Goal: Find specific page/section: Find specific page/section

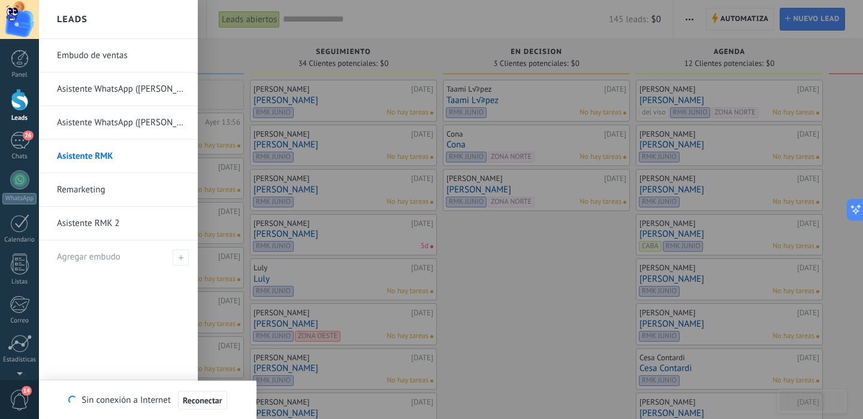
click at [87, 216] on link "Asistente RMK 2" at bounding box center [121, 224] width 129 height 34
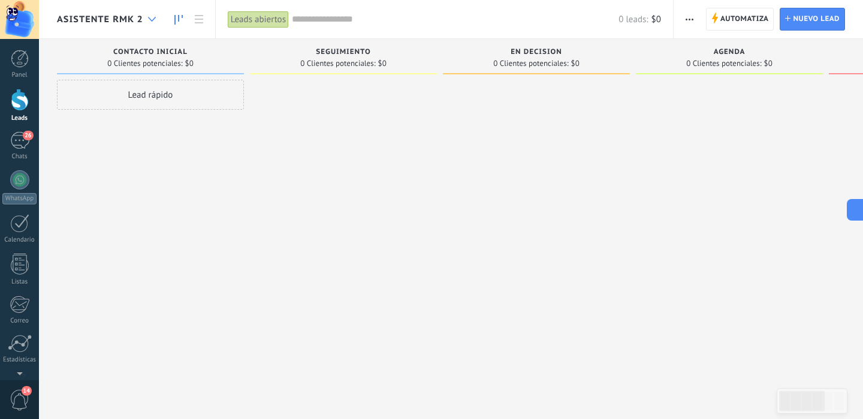
click at [147, 19] on div at bounding box center [152, 19] width 20 height 23
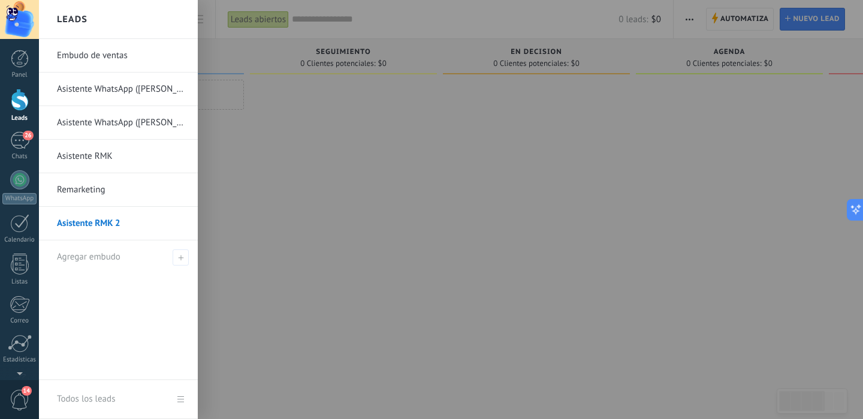
click at [79, 155] on link "Asistente RMK" at bounding box center [121, 157] width 129 height 34
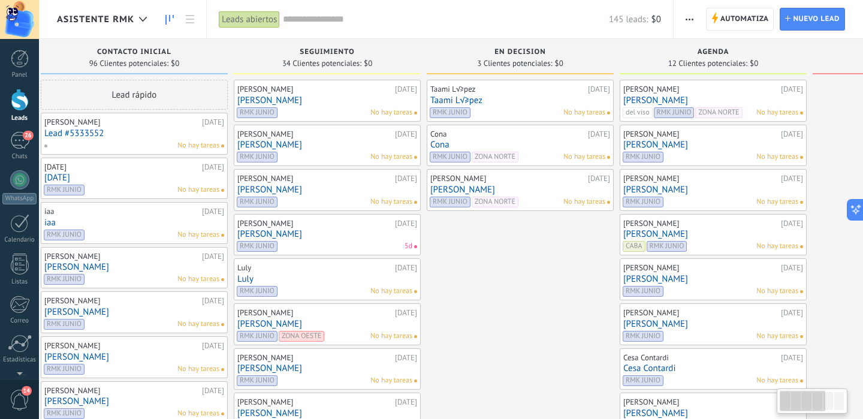
scroll to position [0, 11]
